Goal: Find specific page/section: Find specific page/section

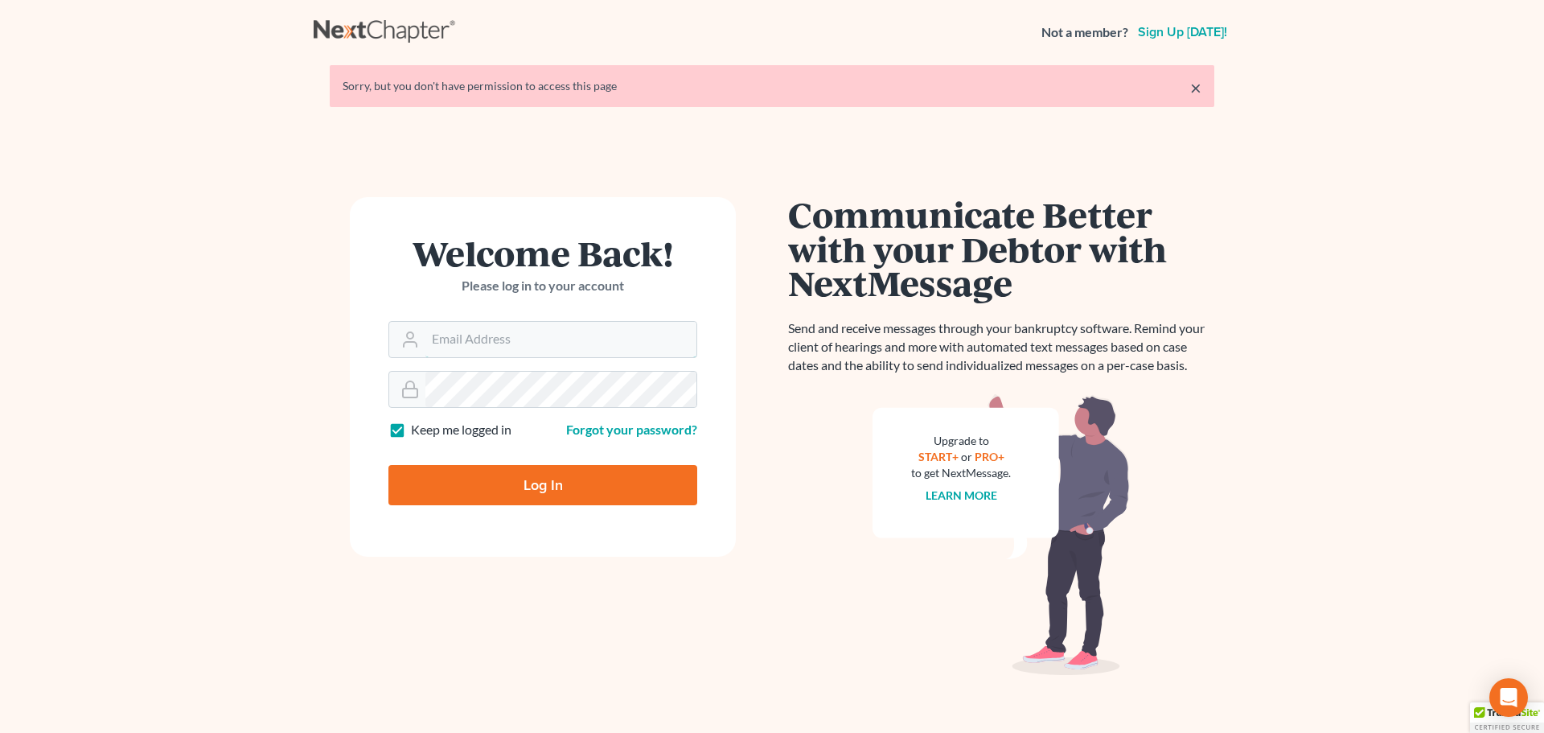
type input "slambert@klplawfirm.net"
click at [636, 486] on input "Log In" at bounding box center [542, 485] width 309 height 40
type input "Thinking..."
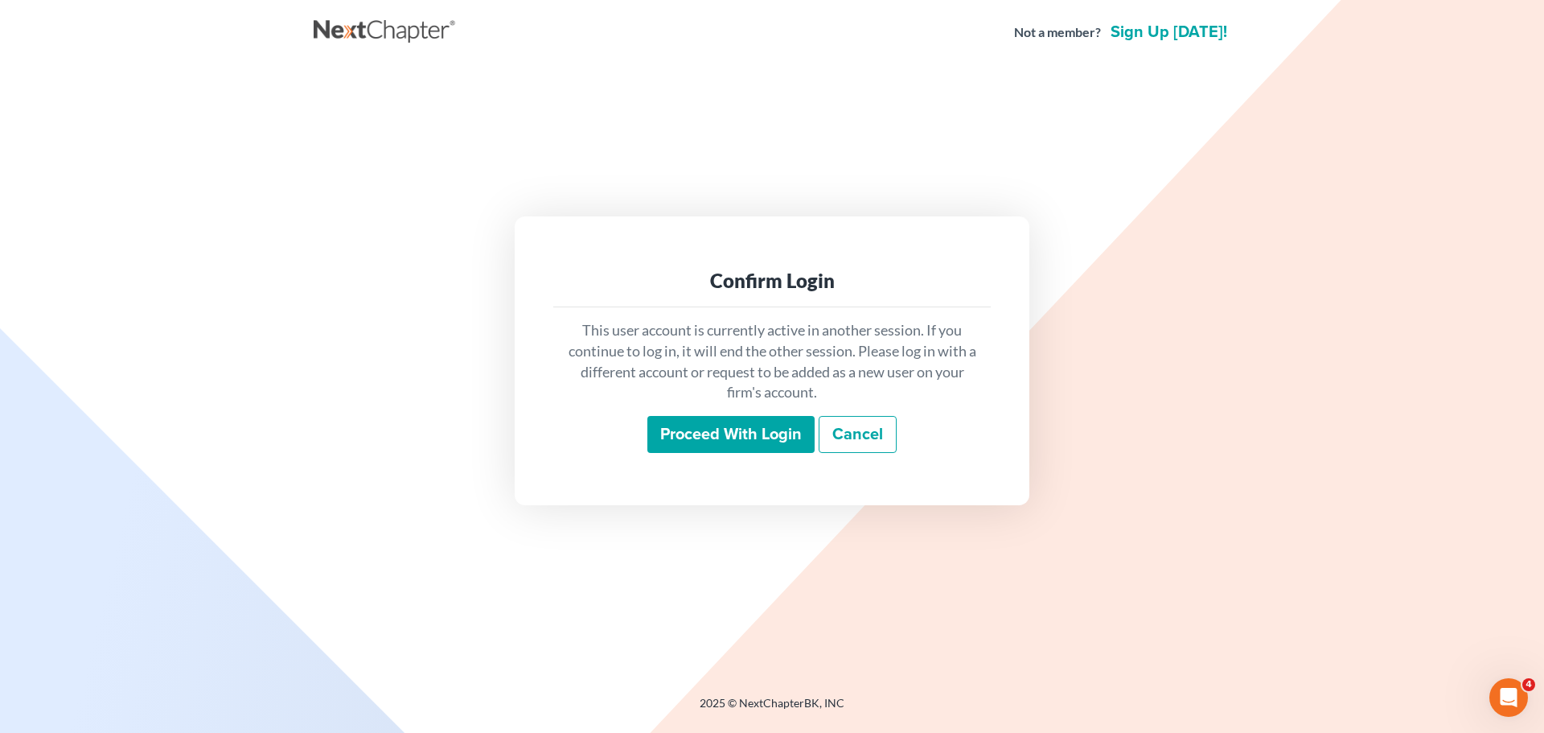
click at [713, 444] on input "Proceed with login" at bounding box center [730, 434] width 167 height 37
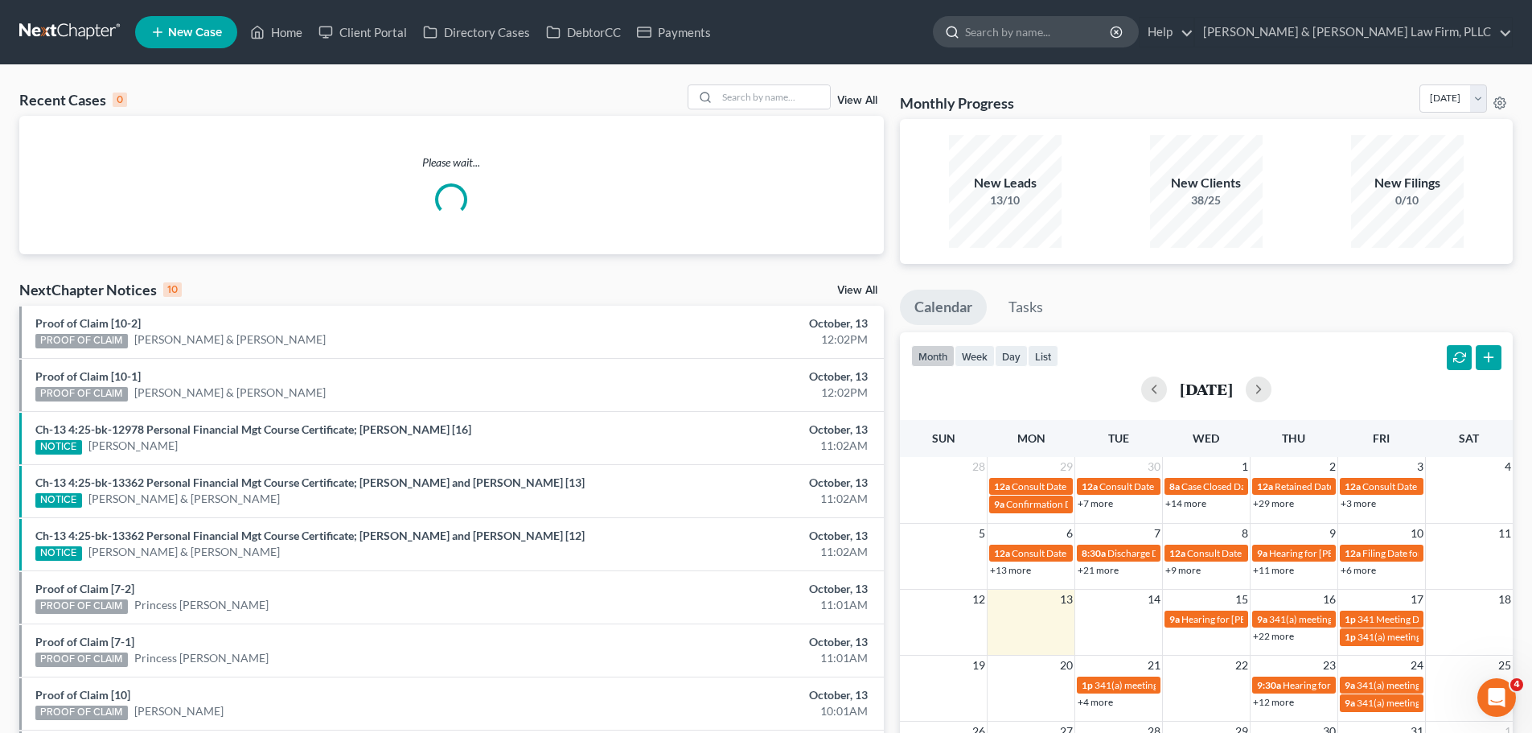
click at [1112, 27] on input "search" at bounding box center [1038, 32] width 147 height 30
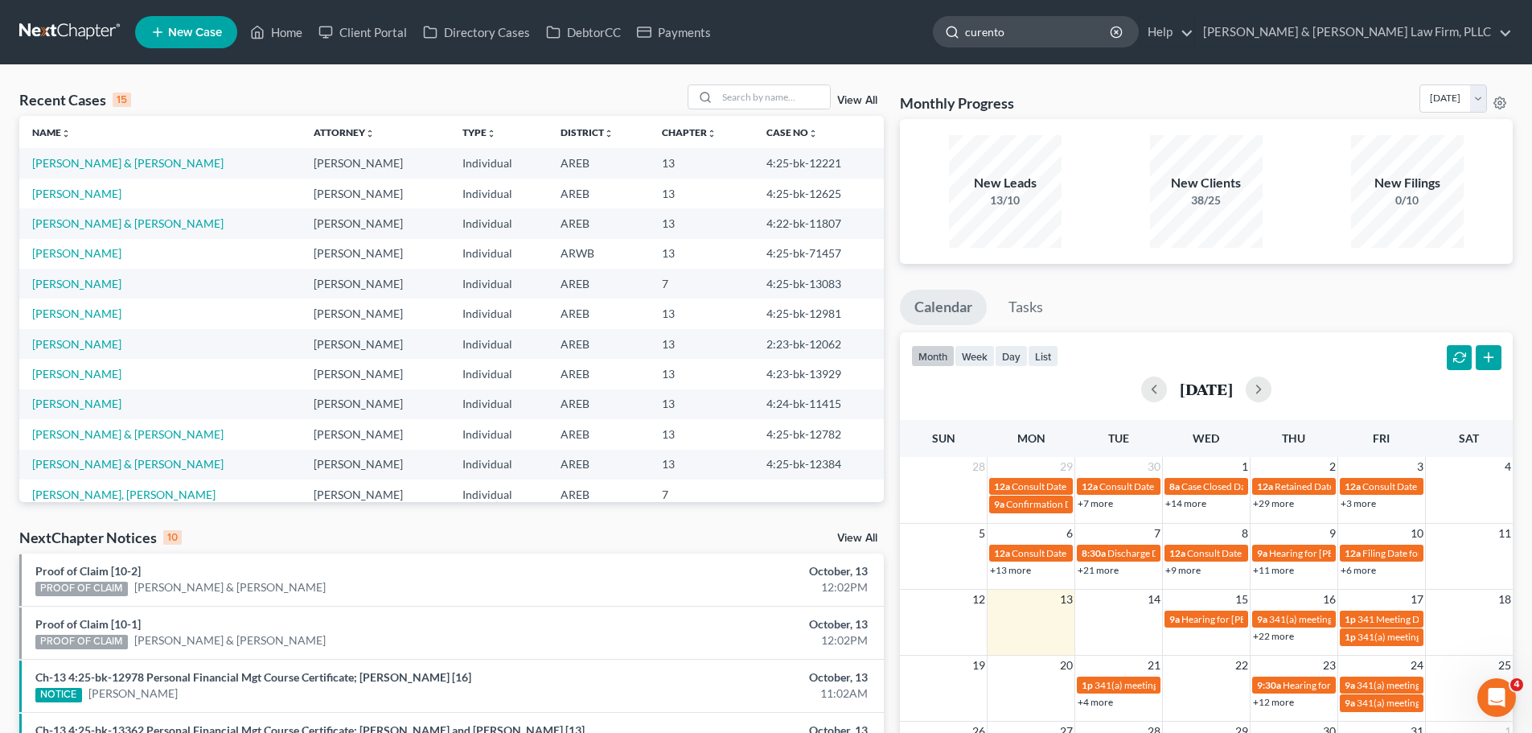
type input "[PERSON_NAME]"
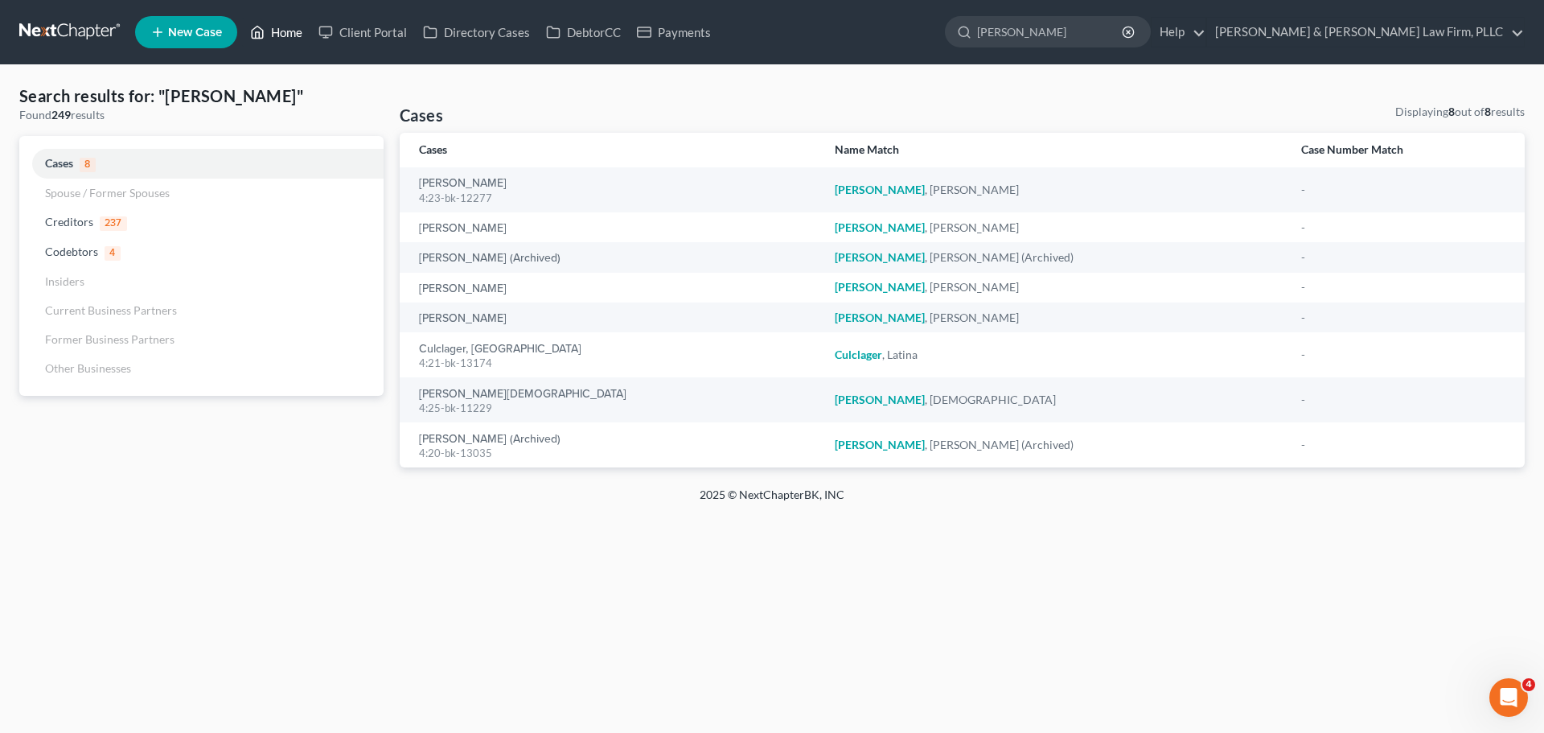
click at [269, 23] on link "Home" at bounding box center [276, 32] width 68 height 29
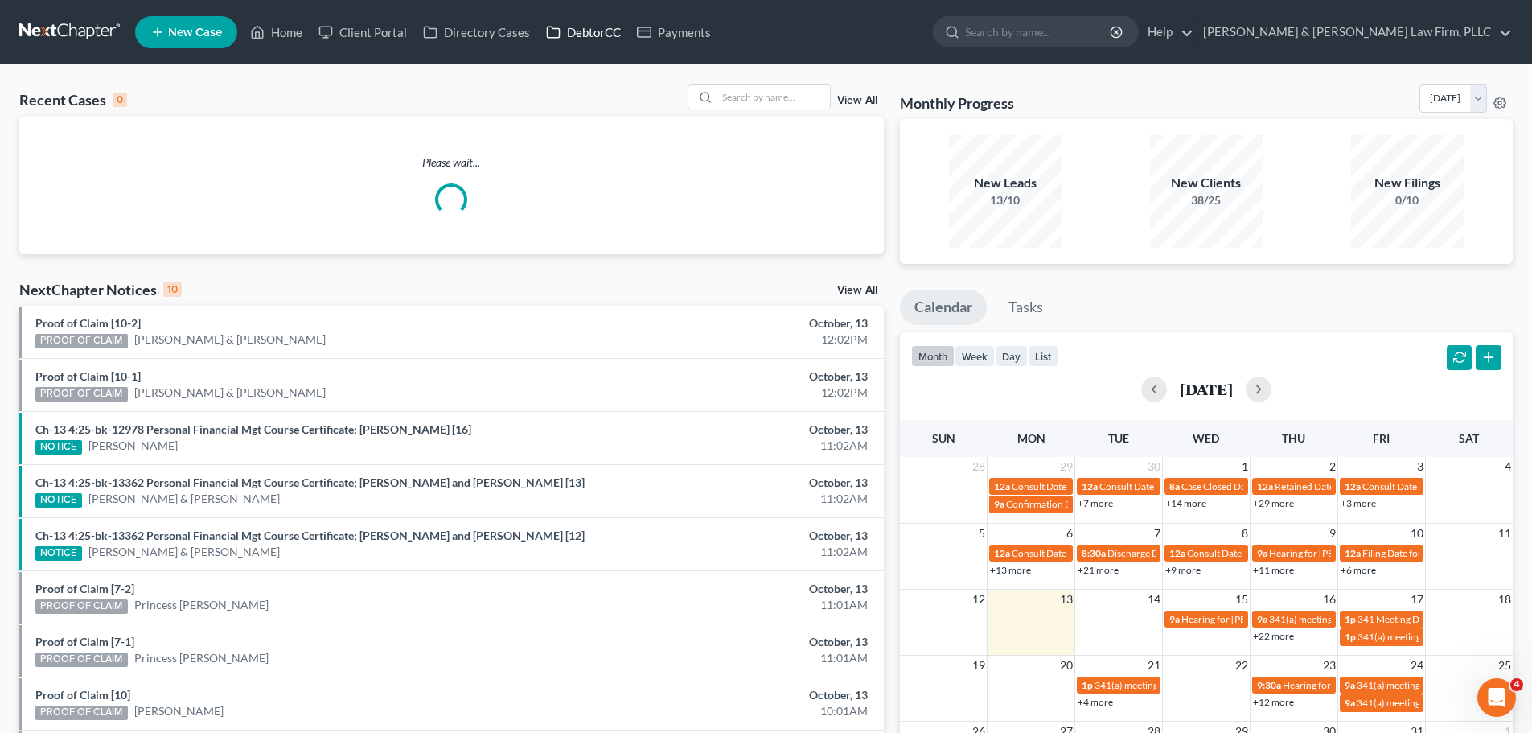
click at [562, 27] on link "DebtorCC" at bounding box center [583, 32] width 91 height 29
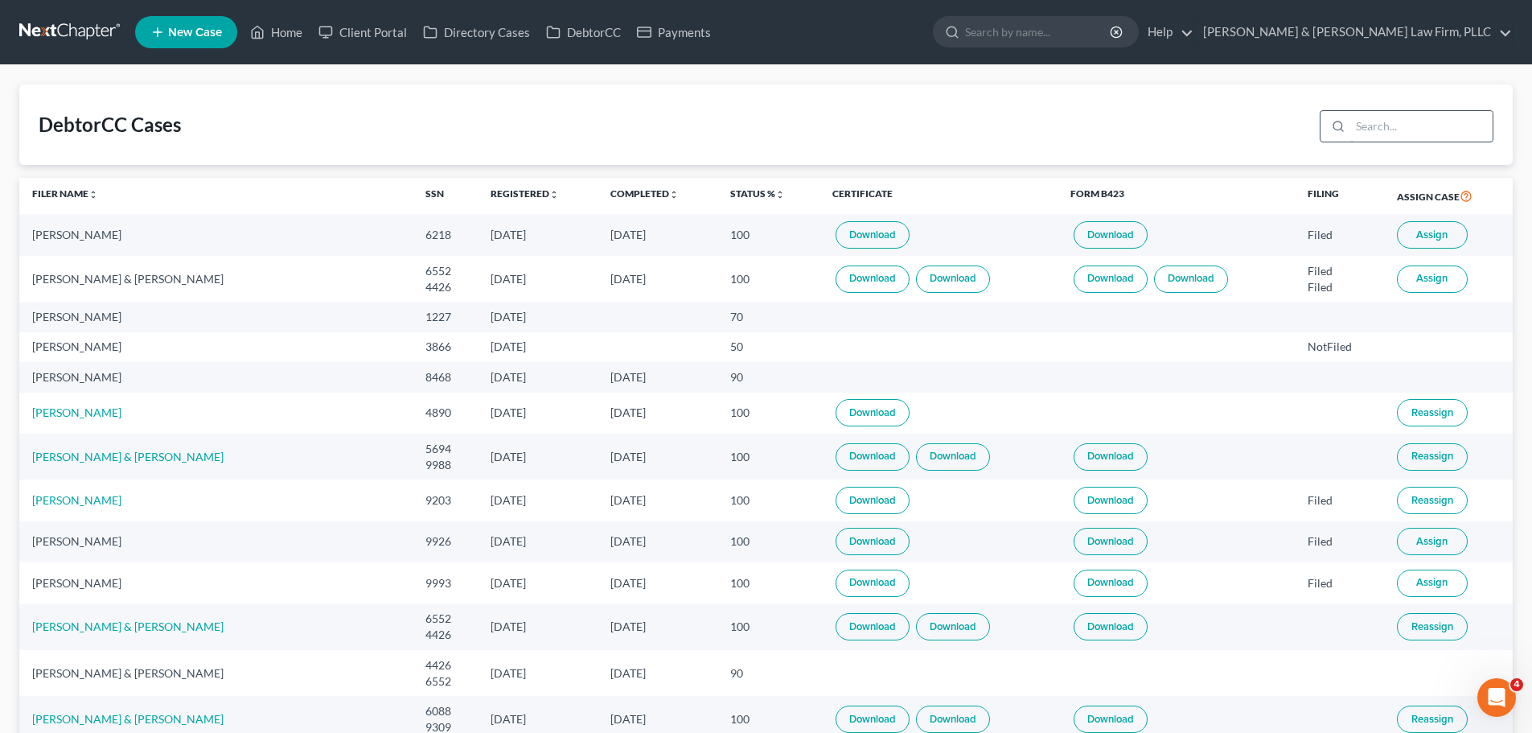
click at [1419, 129] on input "search" at bounding box center [1421, 126] width 142 height 31
type input "[PERSON_NAME]"
